Goal: Task Accomplishment & Management: Manage account settings

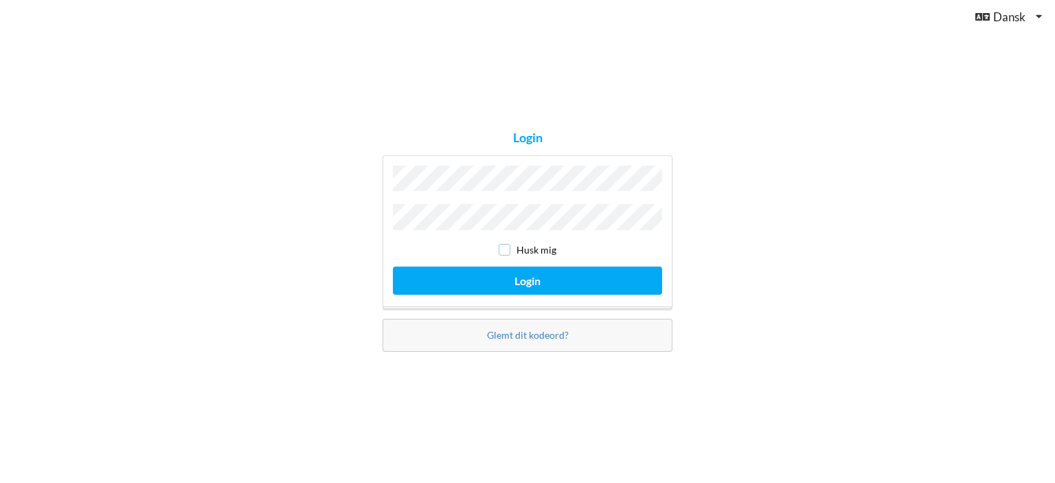
click at [505, 244] on input "checkbox" at bounding box center [505, 250] width 12 height 12
checkbox input "true"
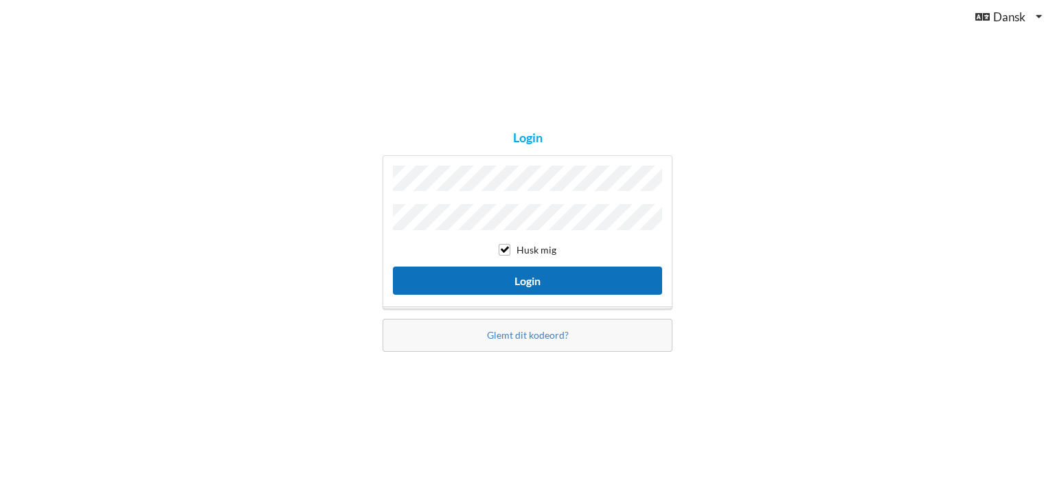
click at [503, 277] on button "Login" at bounding box center [527, 280] width 269 height 28
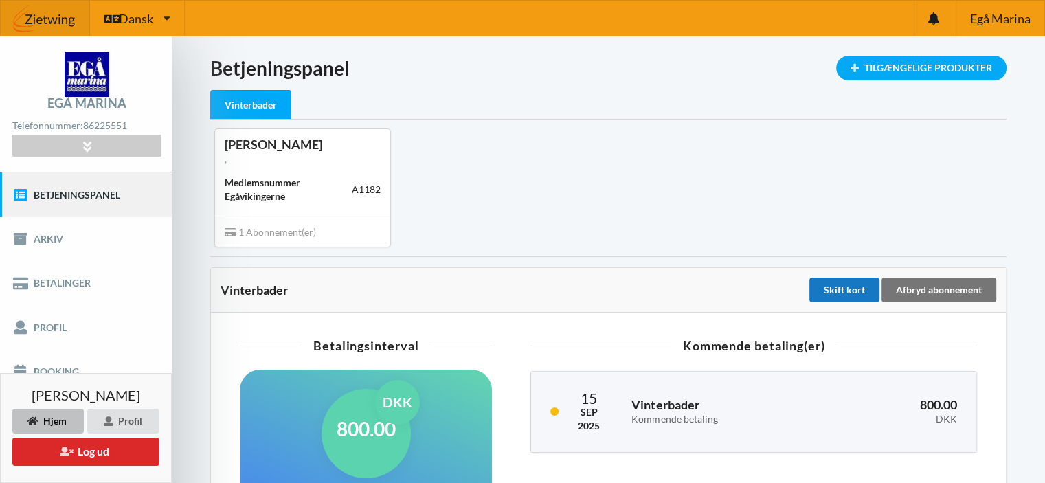
click at [832, 283] on div "Skift kort" at bounding box center [844, 289] width 70 height 25
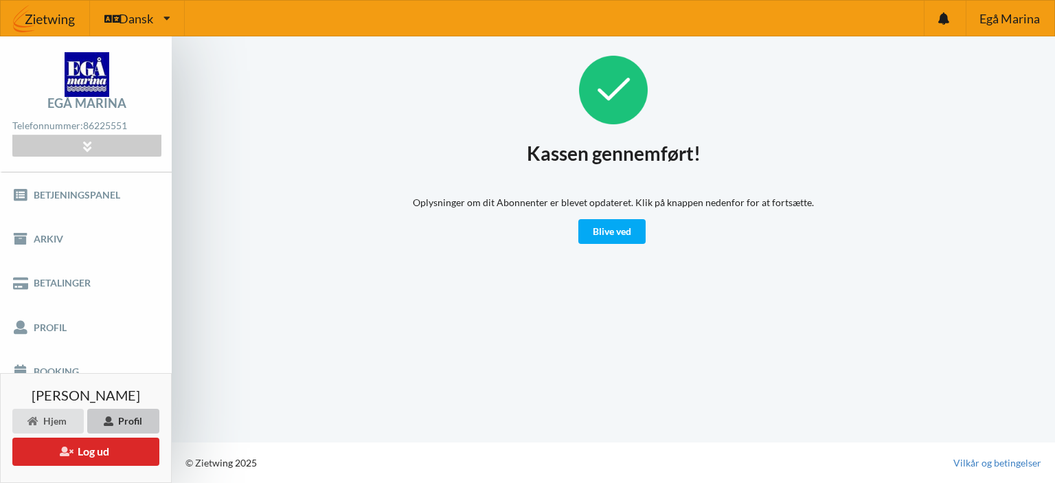
click at [118, 425] on div "Profil" at bounding box center [123, 421] width 72 height 25
